Goal: Information Seeking & Learning: Learn about a topic

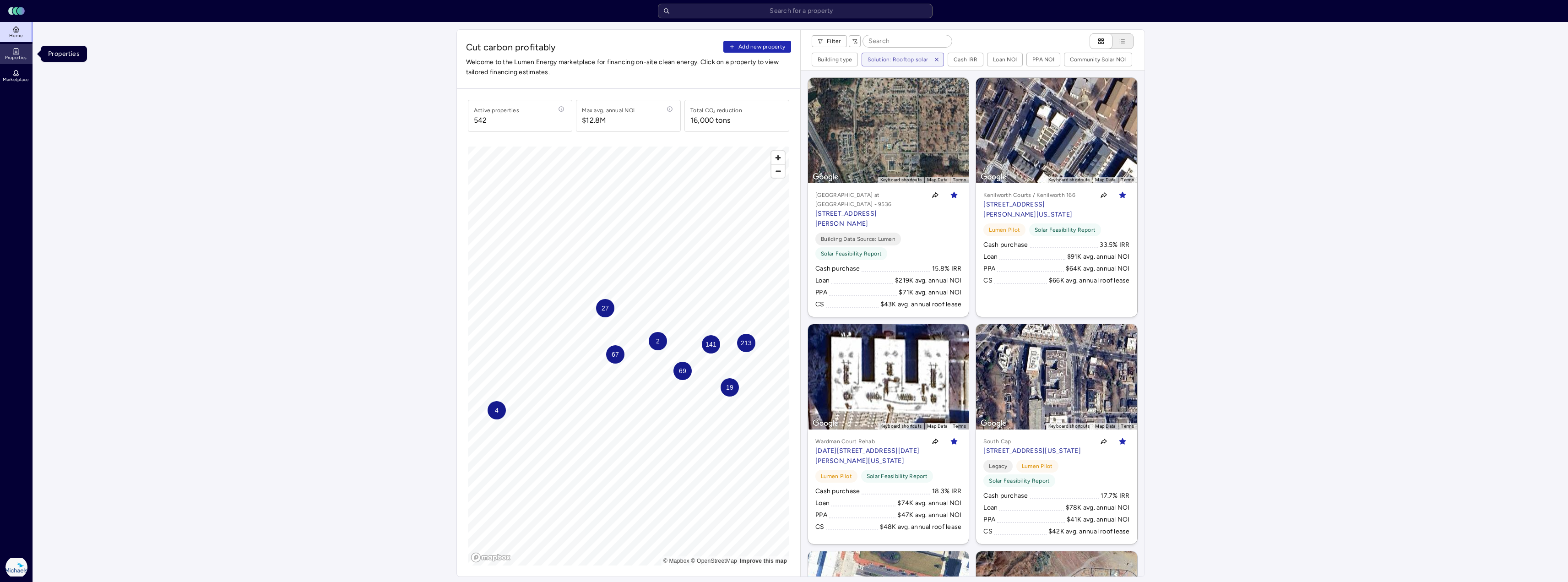
click at [20, 57] on span "Properties" at bounding box center [16, 57] width 22 height 6
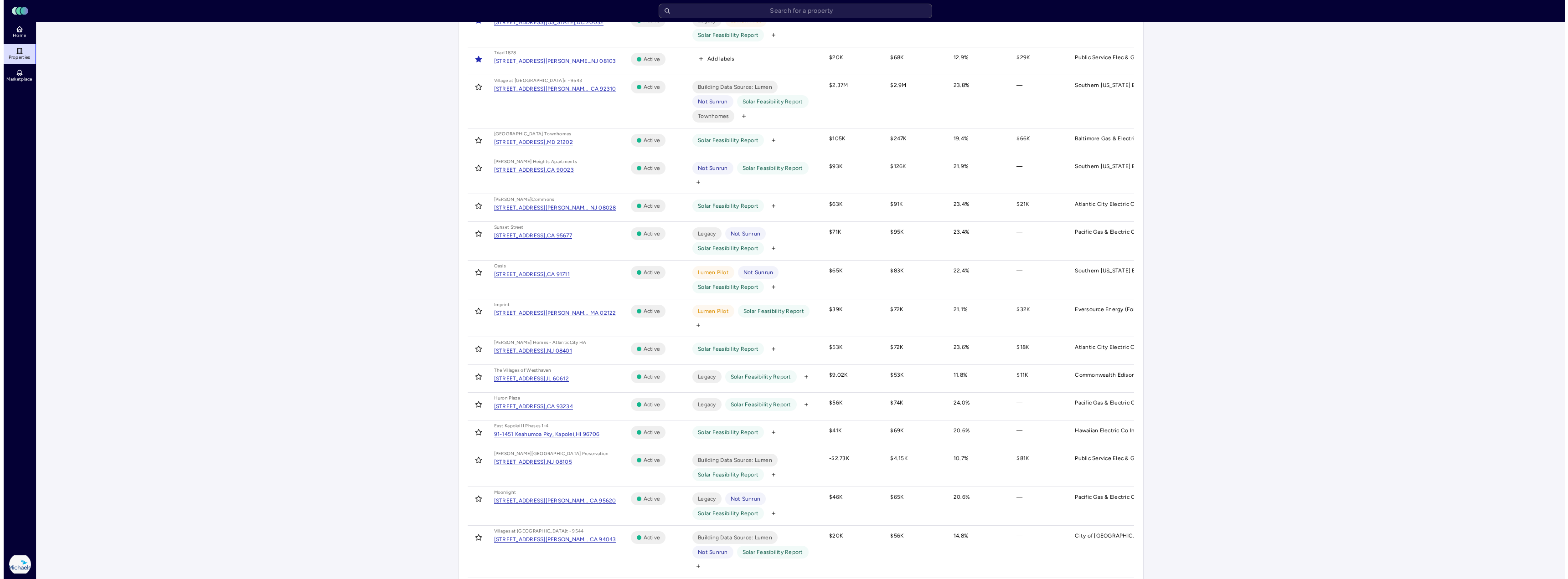
scroll to position [273, 0]
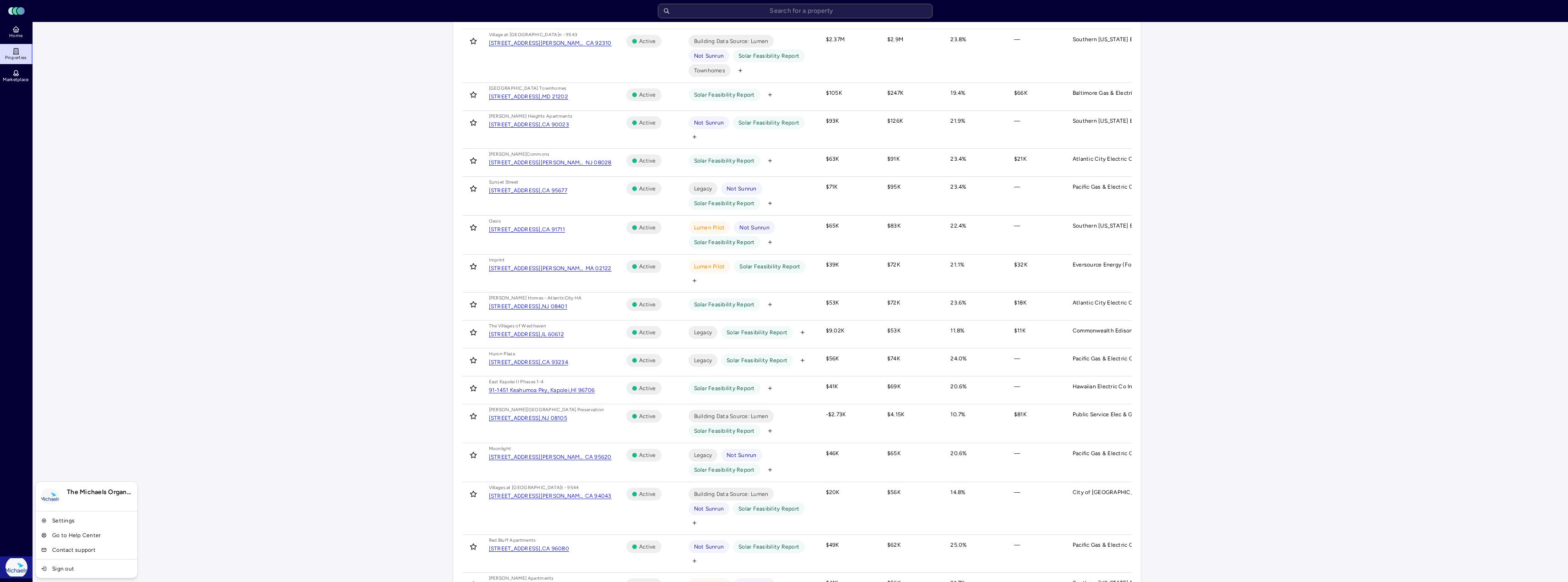
click at [17, 563] on html "Toggle Sidebar Lumen Energy Logo Home Properties Marketplace The Michaels Organ…" at bounding box center [784, 251] width 1568 height 1051
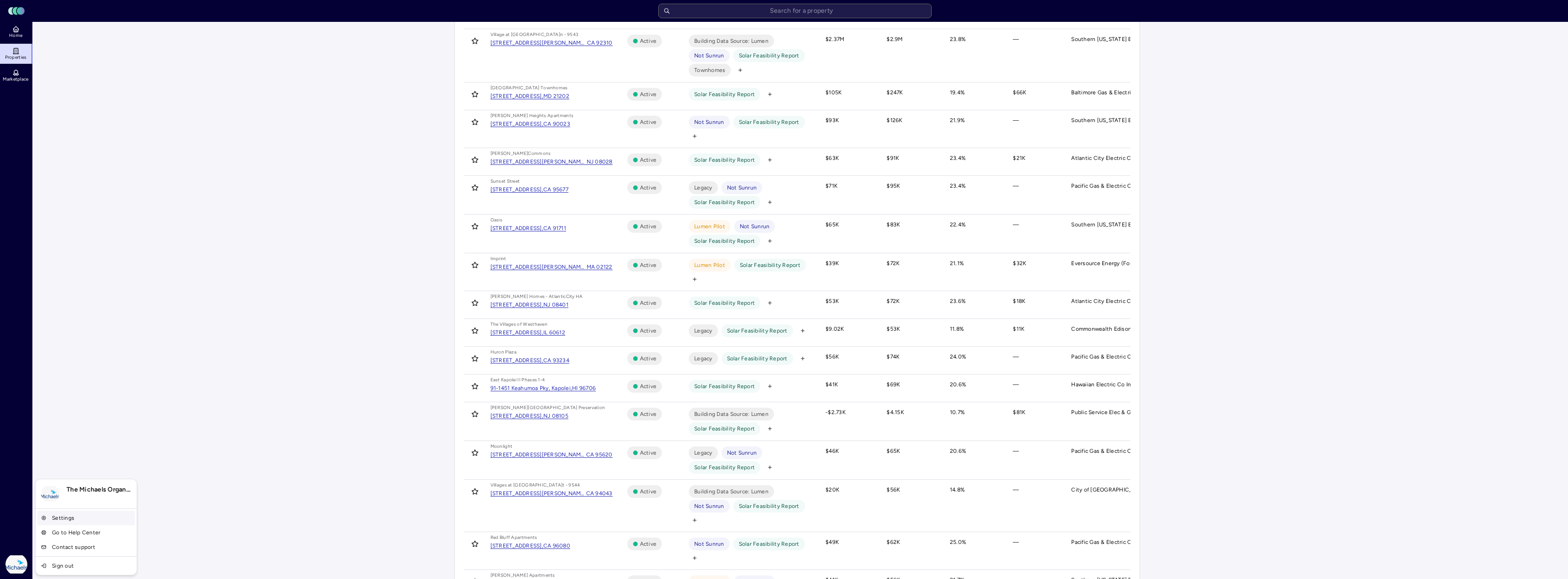
click at [96, 517] on link "Settings" at bounding box center [86, 518] width 97 height 15
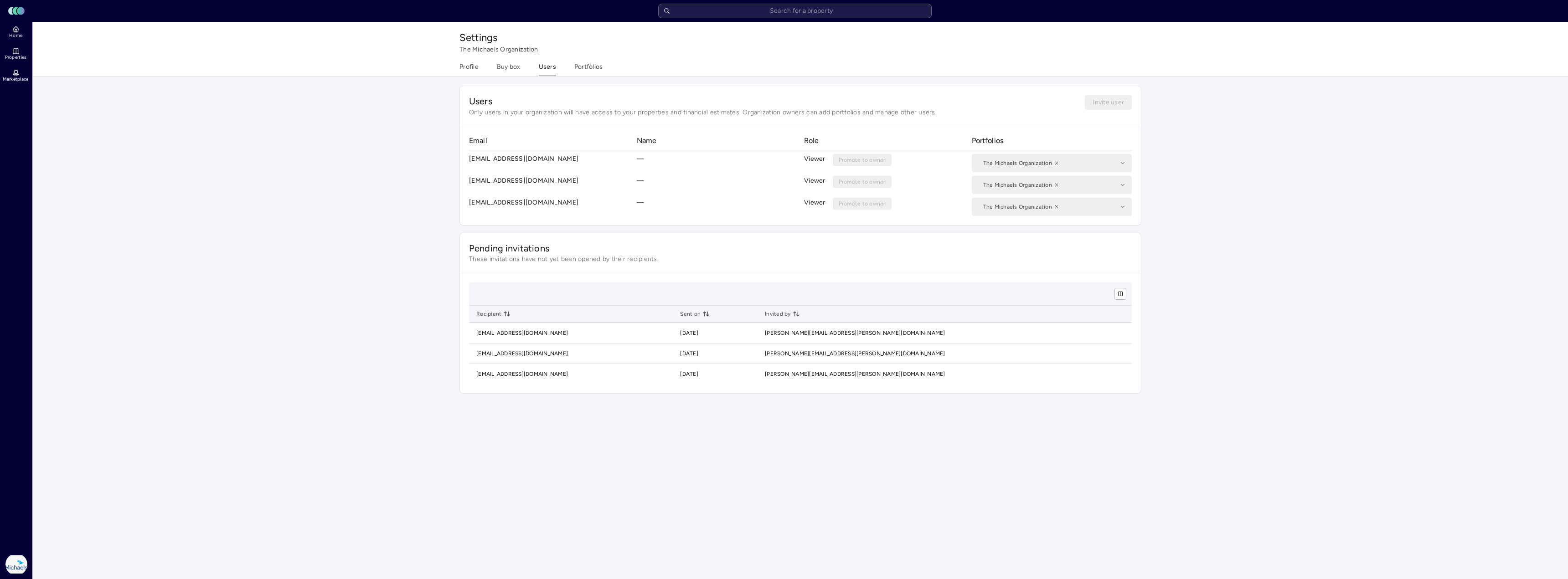
click at [503, 201] on p "[EMAIL_ADDRESS][DOMAIN_NAME]" at bounding box center [550, 207] width 161 height 18
drag, startPoint x: 12, startPoint y: 33, endPoint x: 2, endPoint y: 49, distance: 18.9
click at [12, 33] on span "Home" at bounding box center [16, 35] width 13 height 5
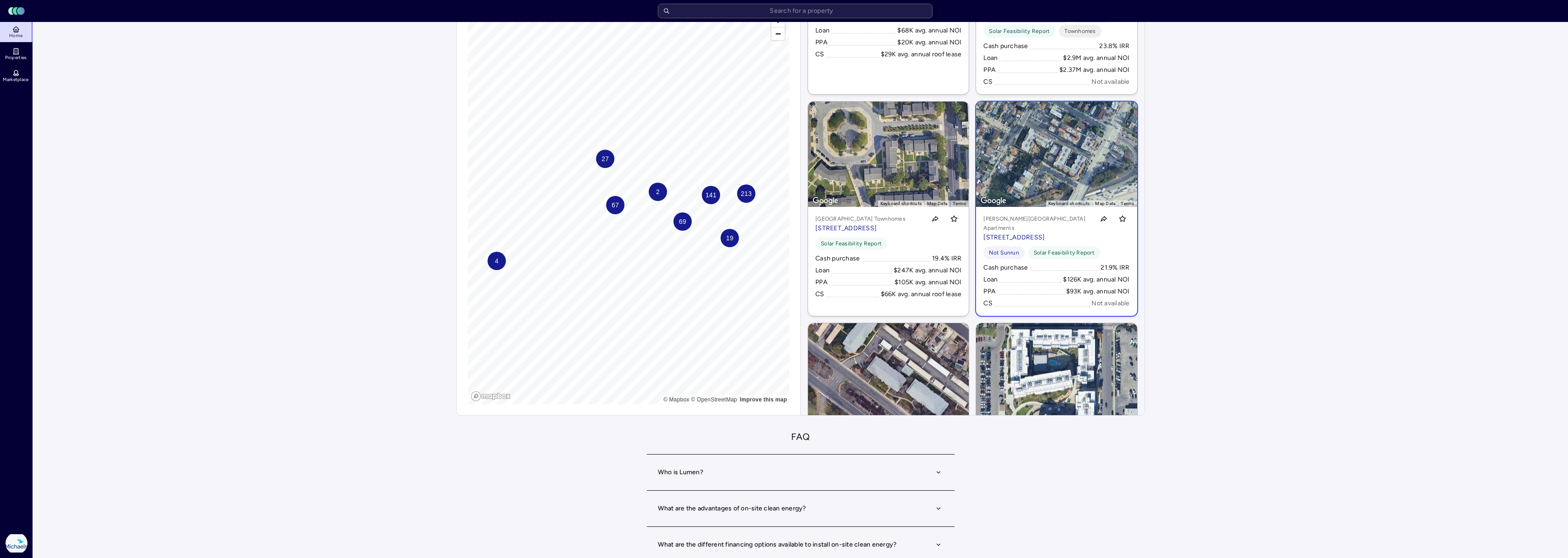
scroll to position [595, 0]
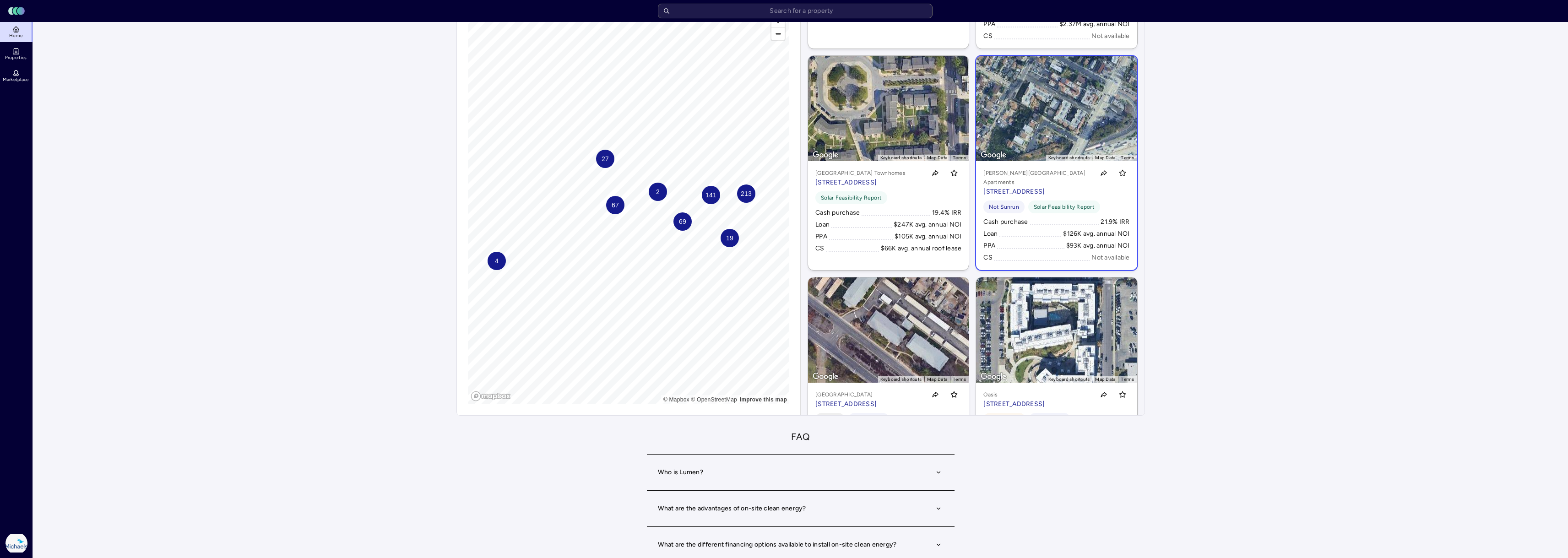
click at [1031, 116] on link "To navigate the map with touch gestures double-tap and hold your finger on the …" at bounding box center [1056, 163] width 161 height 214
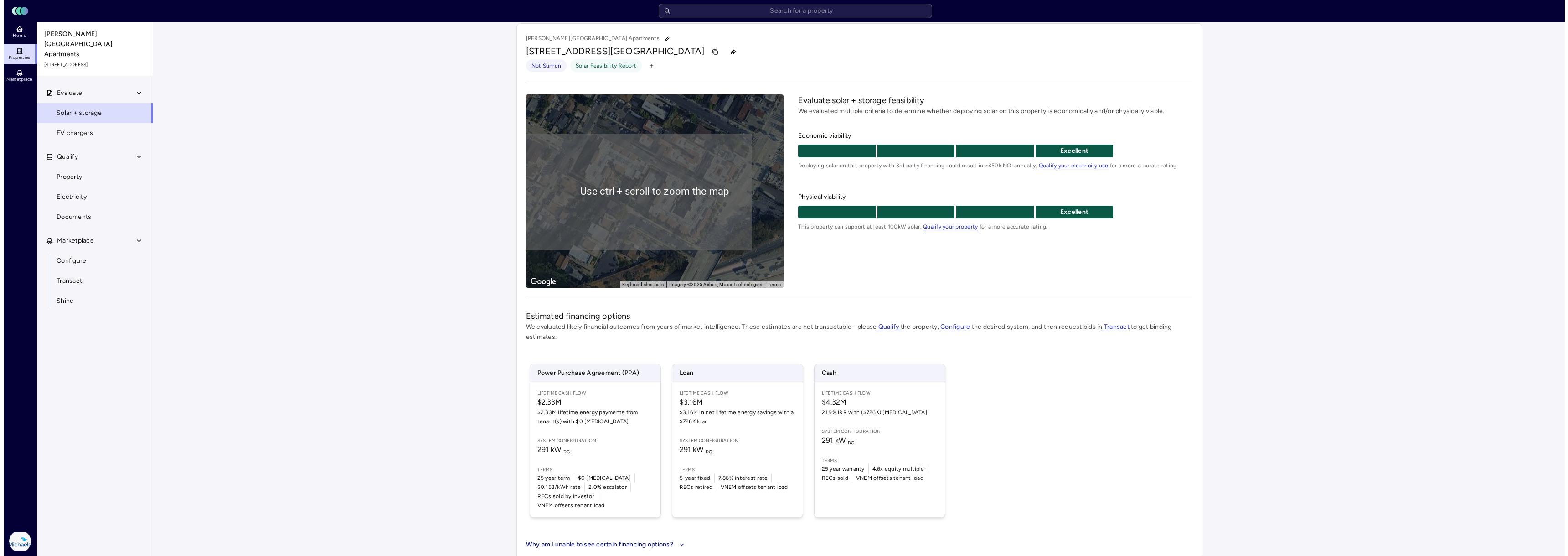
scroll to position [7, 0]
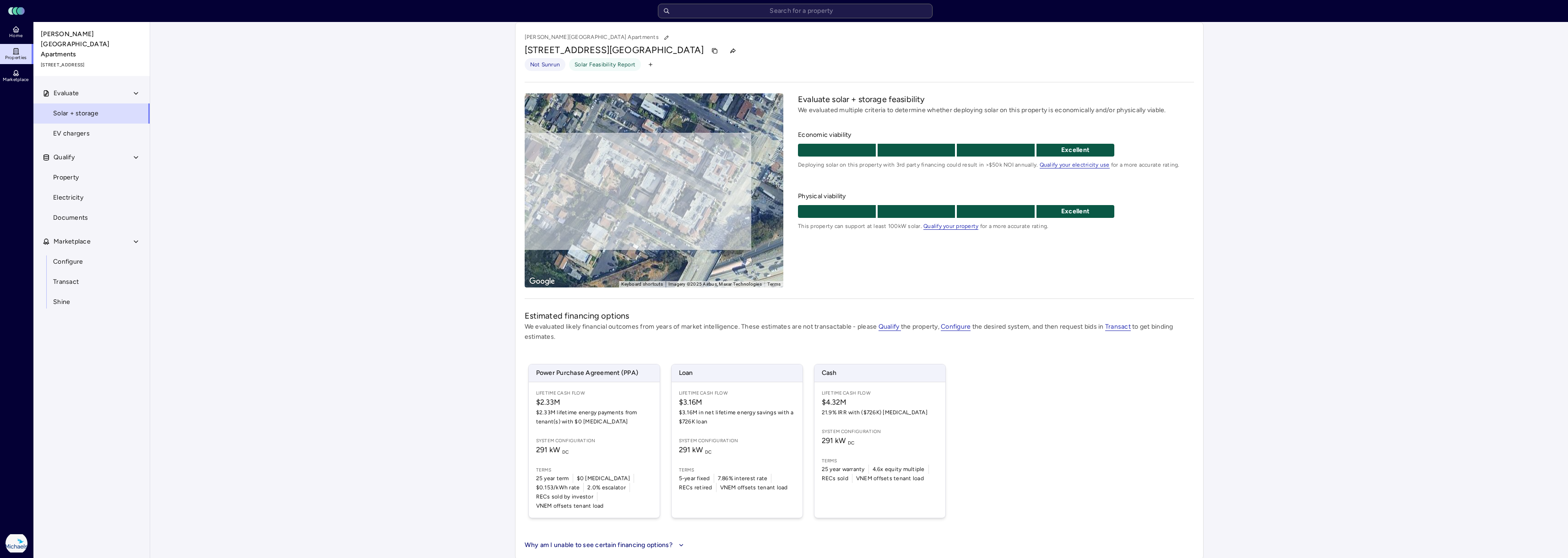
click at [1066, 384] on div "Power Purchase Agreement (PPA) Lifetime Cash Flow $2.33M $2.33M lifetime energy…" at bounding box center [859, 441] width 669 height 176
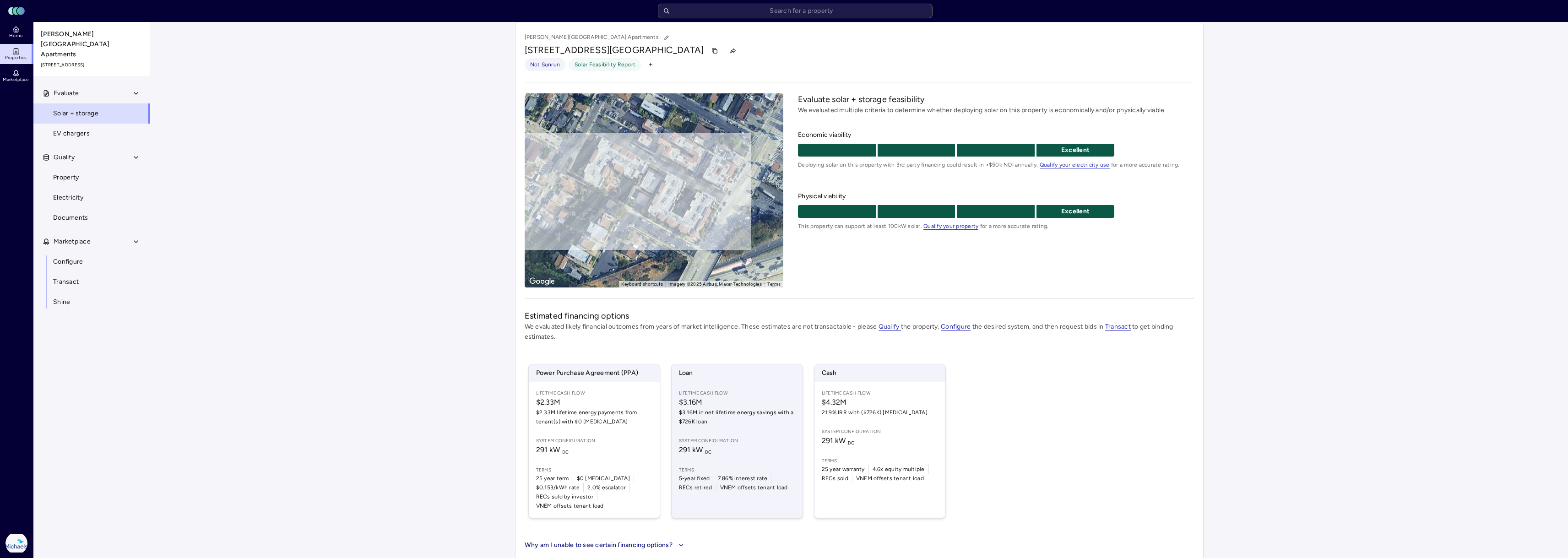
click at [752, 453] on span "291 kW DC" at bounding box center [737, 450] width 116 height 11
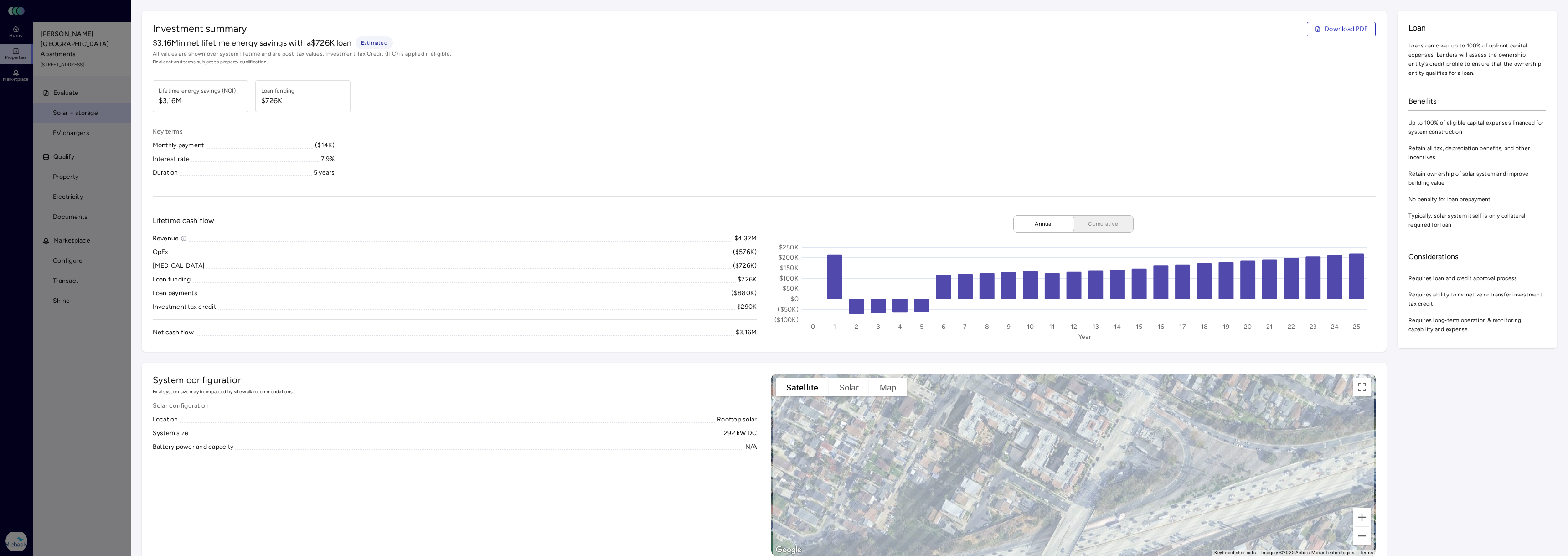
click at [85, 412] on div at bounding box center [784, 278] width 1568 height 556
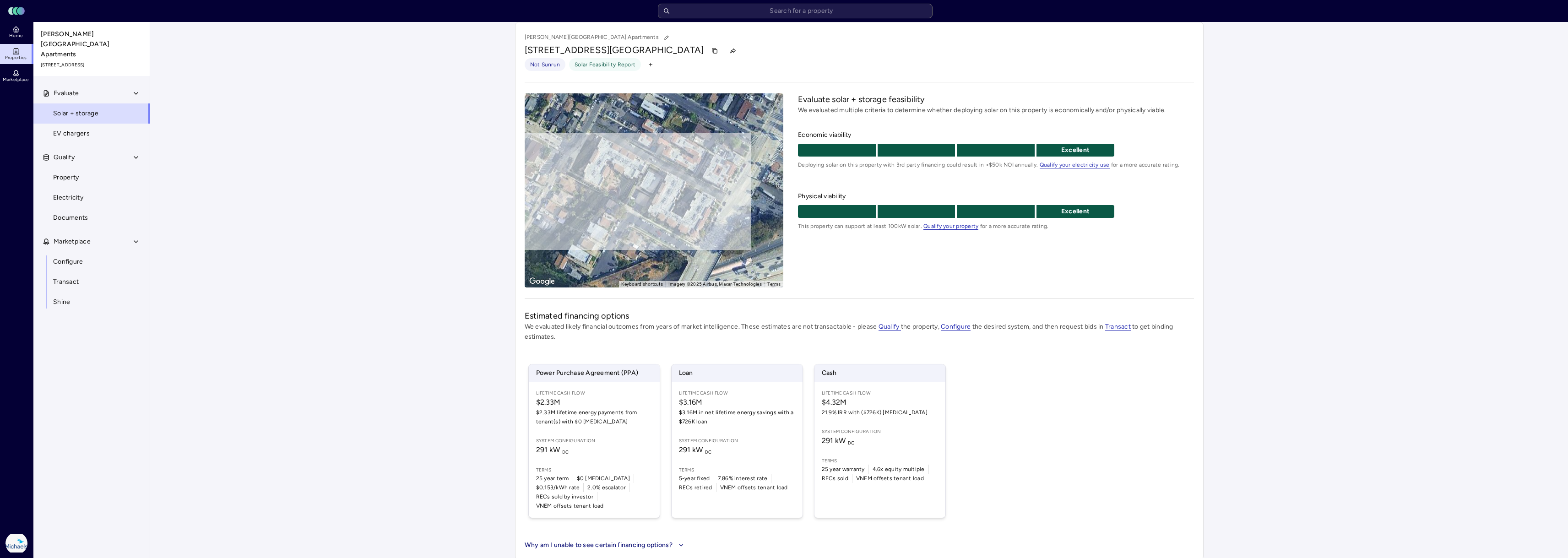
click at [719, 237] on div "To activate drag with keyboard, press Alt + Enter. Once in keyboard drag state,…" at bounding box center [654, 191] width 259 height 194
click at [681, 210] on div "To activate drag with keyboard, press Alt + Enter. Once in keyboard drag state,…" at bounding box center [654, 191] width 259 height 194
click at [655, 194] on div "To activate drag with keyboard, press Alt + Enter. Once in keyboard drag state,…" at bounding box center [654, 191] width 259 height 194
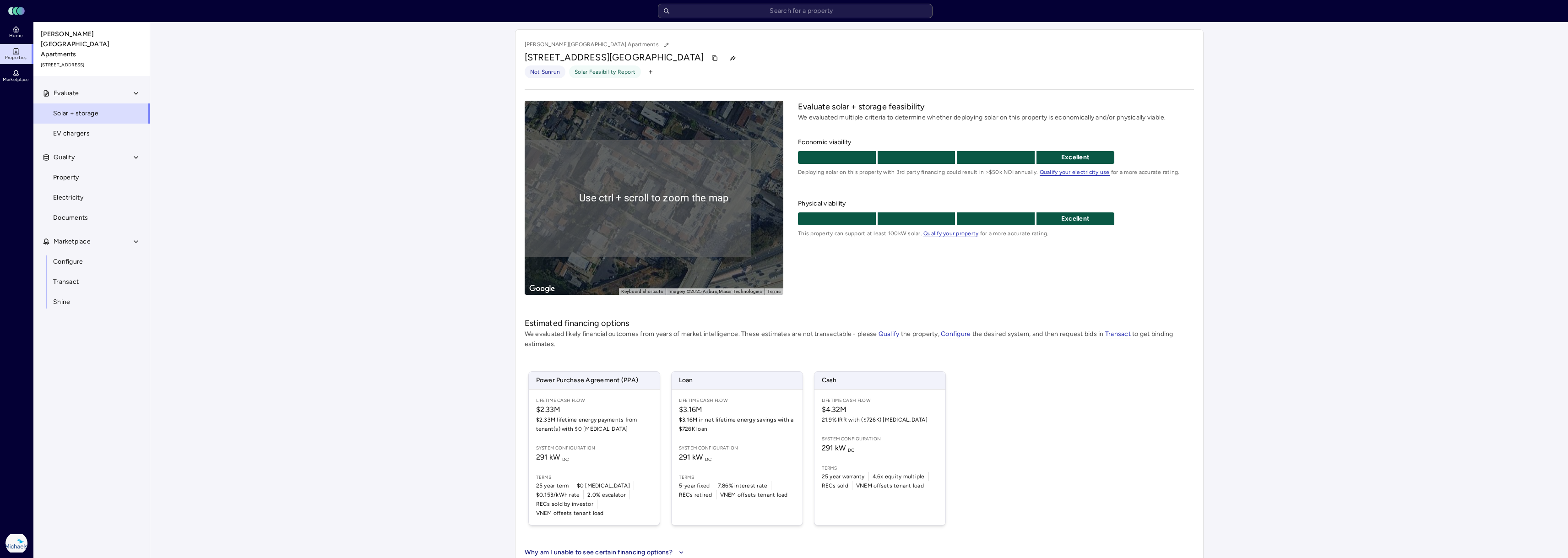
click at [664, 224] on div "To activate drag with keyboard, press Alt + Enter. Once in keyboard drag state,…" at bounding box center [654, 198] width 259 height 194
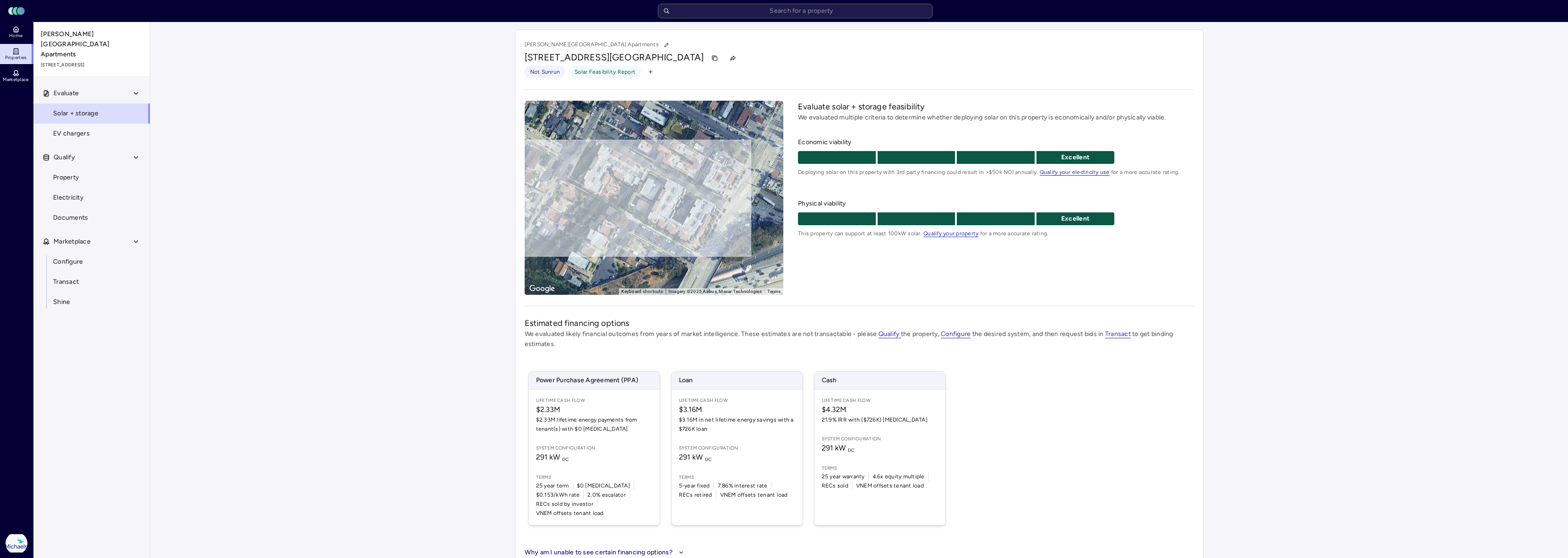
click at [620, 189] on div "To activate drag with keyboard, press Alt + Enter. Once in keyboard drag state,…" at bounding box center [654, 198] width 259 height 194
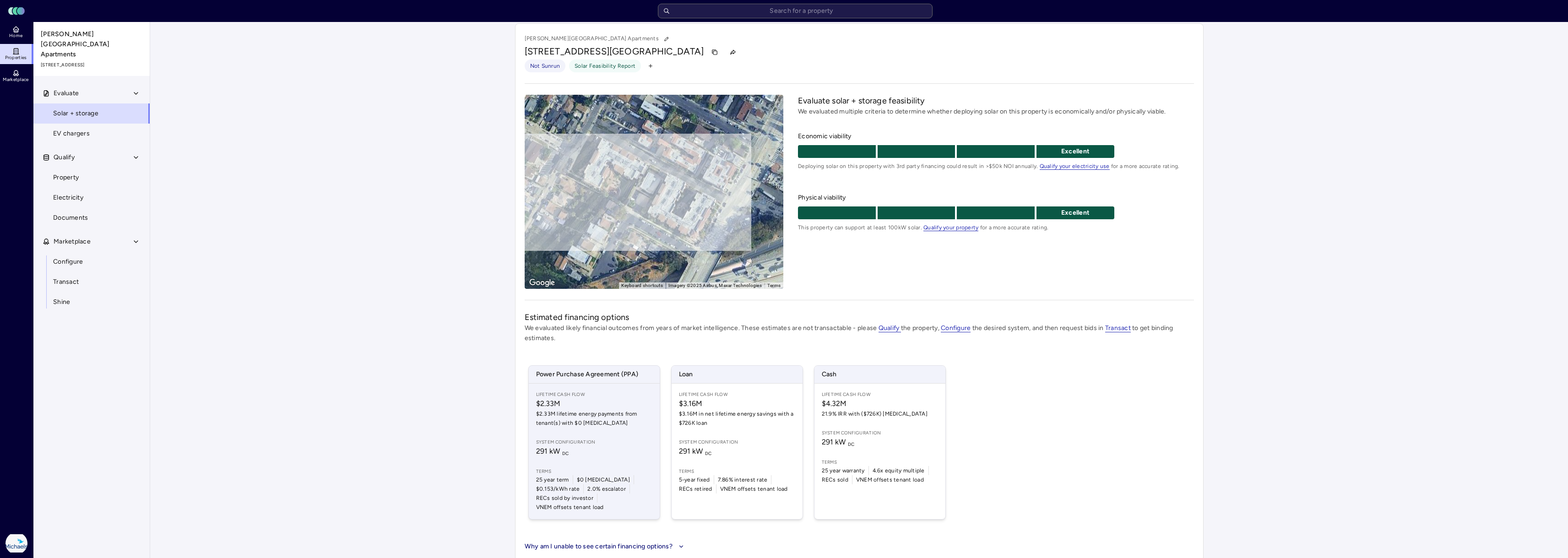
scroll to position [7, 0]
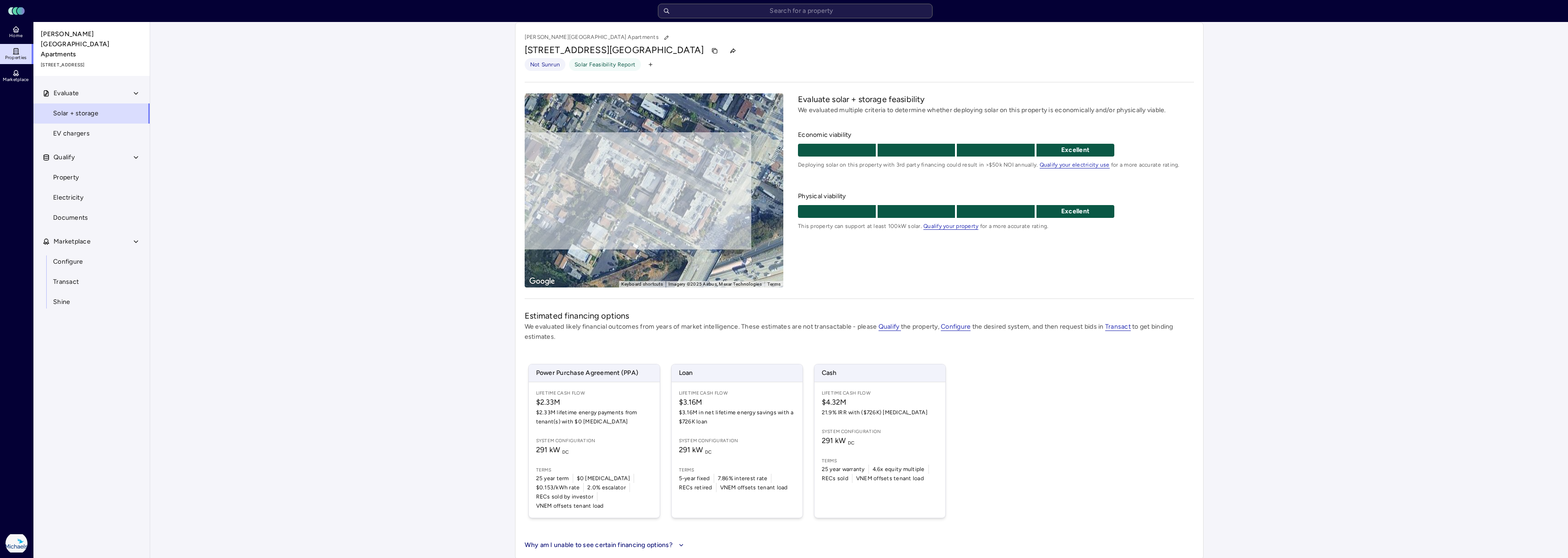
click at [672, 540] on button "Why am I unable to see certain financing options?" at bounding box center [605, 545] width 161 height 10
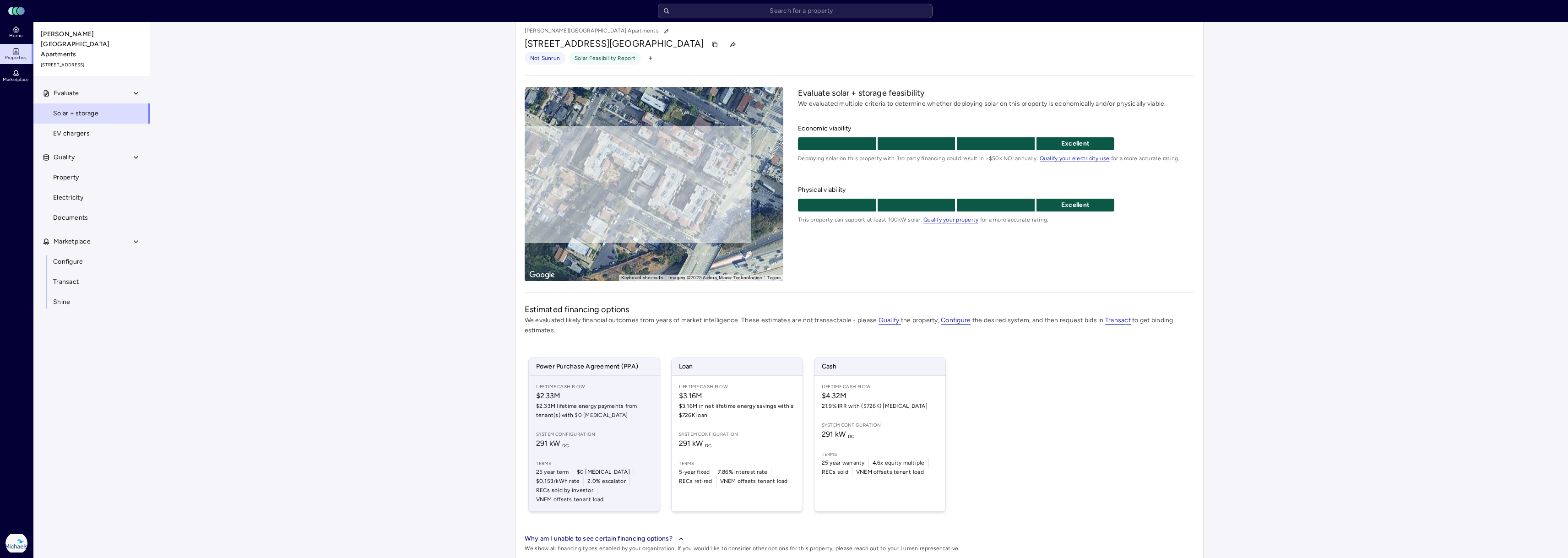
scroll to position [17, 0]
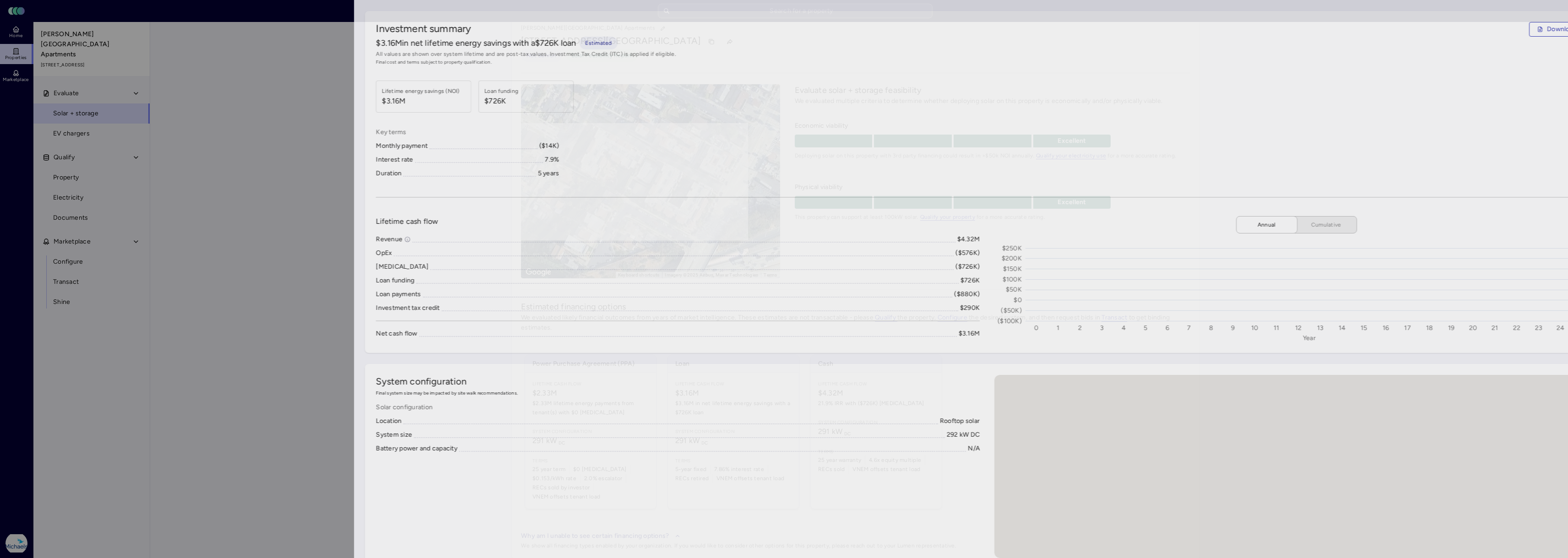
scroll to position [7, 0]
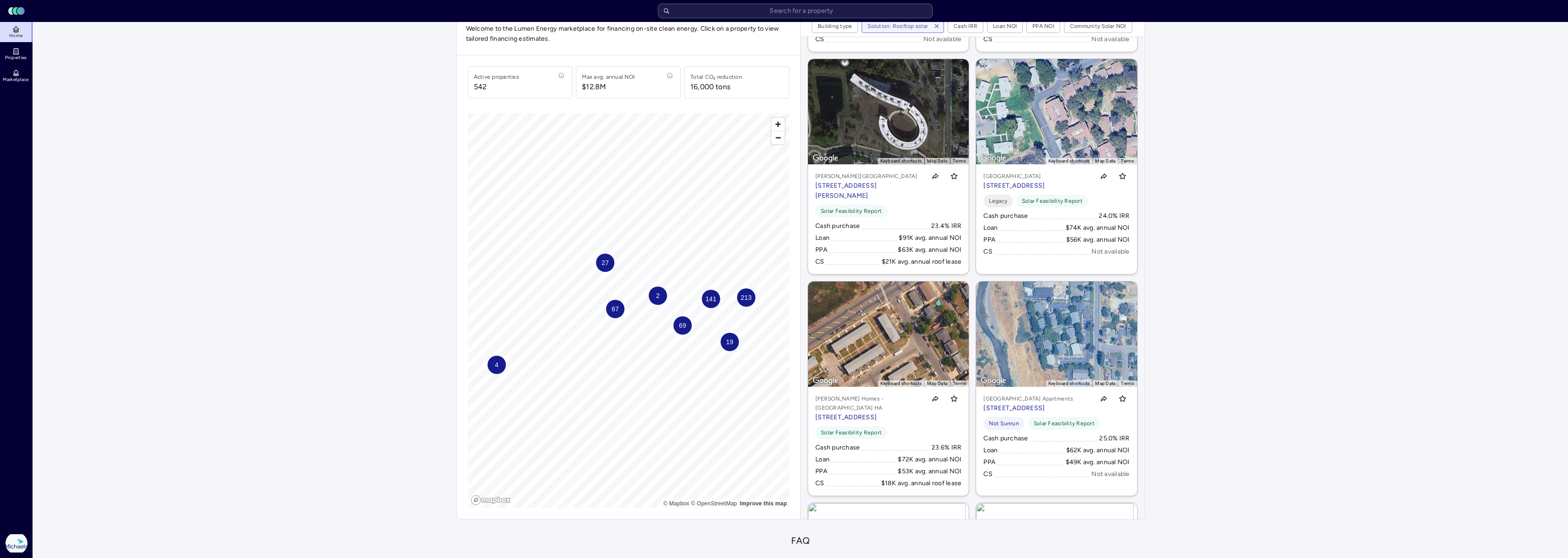
scroll to position [46, 0]
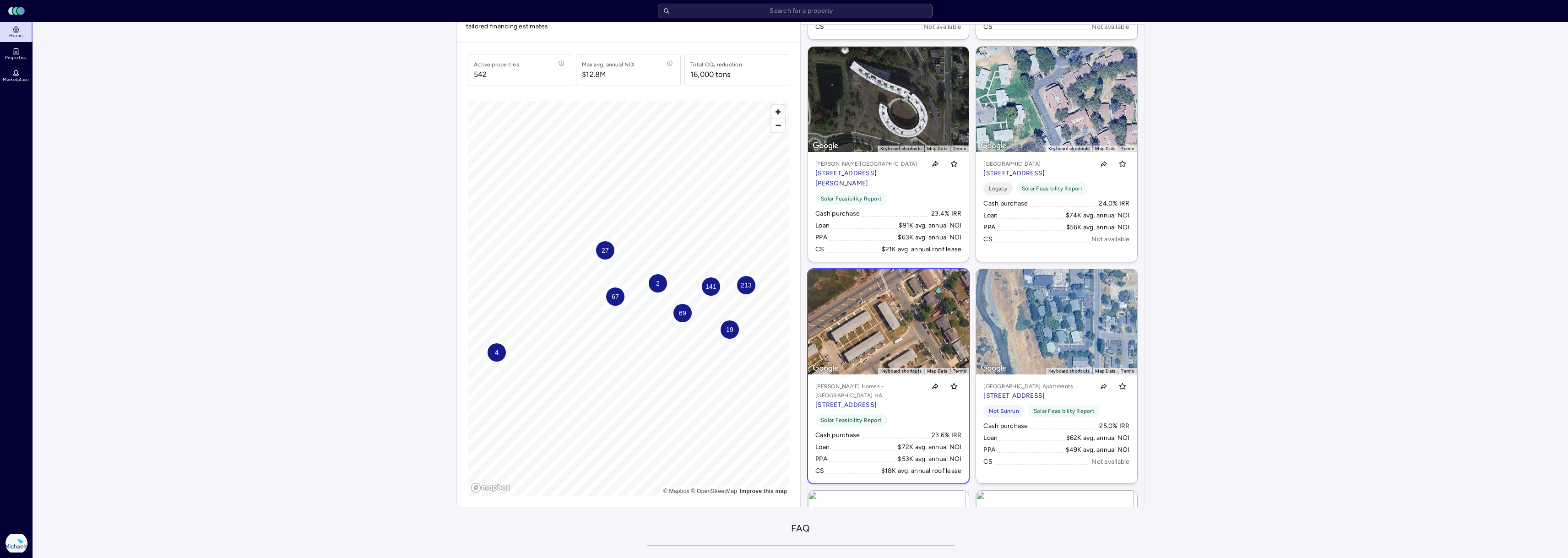
click at [931, 329] on link "To navigate the map with touch gestures double-tap and hold your finger on the …" at bounding box center [888, 376] width 161 height 214
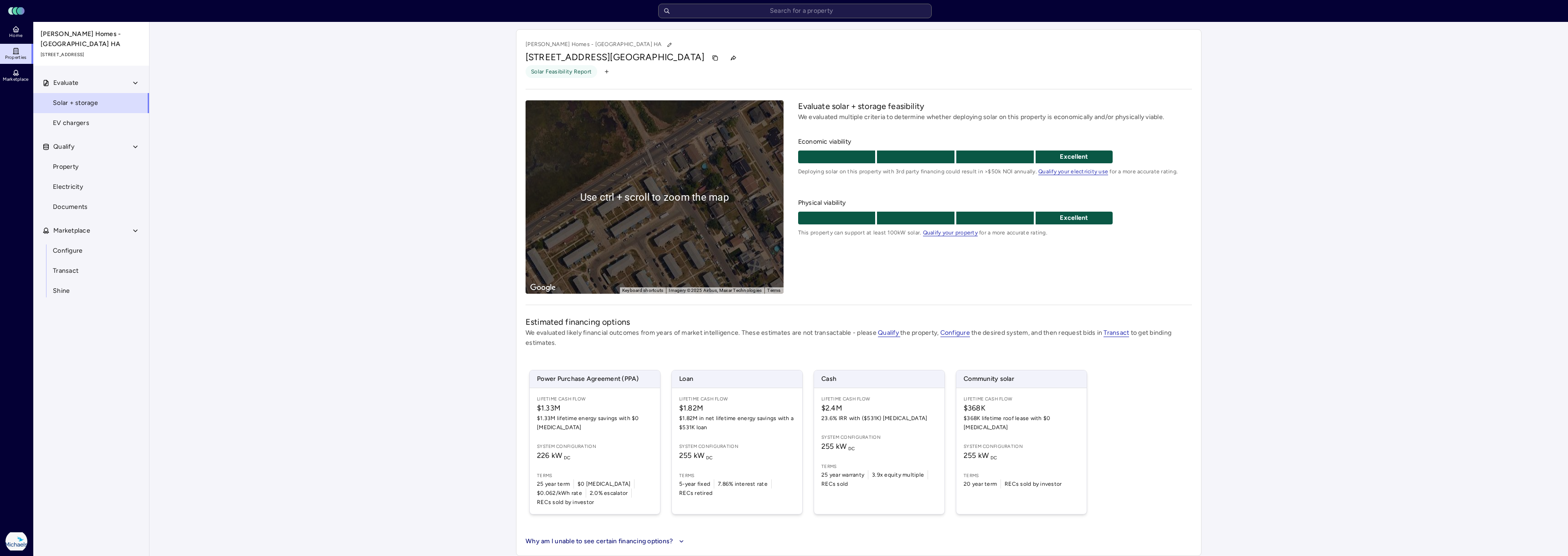
click at [723, 256] on div "To activate drag with keyboard, press Alt + Enter. Once in keyboard drag state,…" at bounding box center [654, 197] width 258 height 194
